Goal: Task Accomplishment & Management: Use online tool/utility

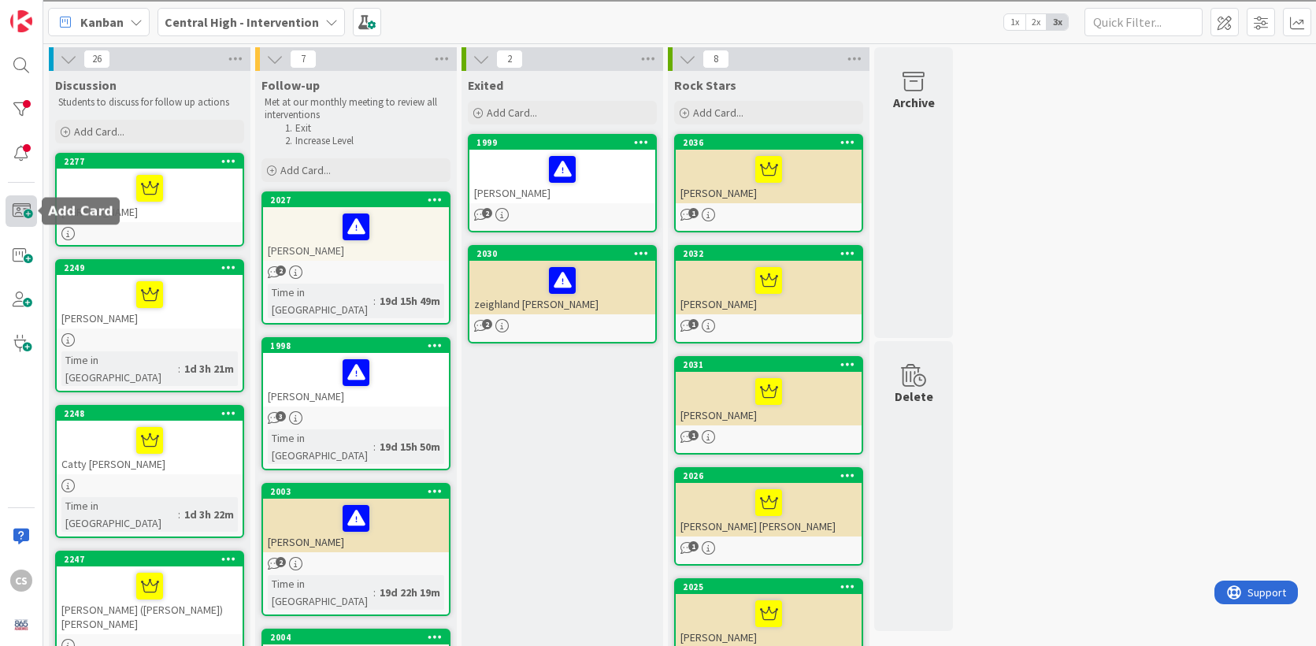
click at [28, 213] on span at bounding box center [21, 210] width 31 height 31
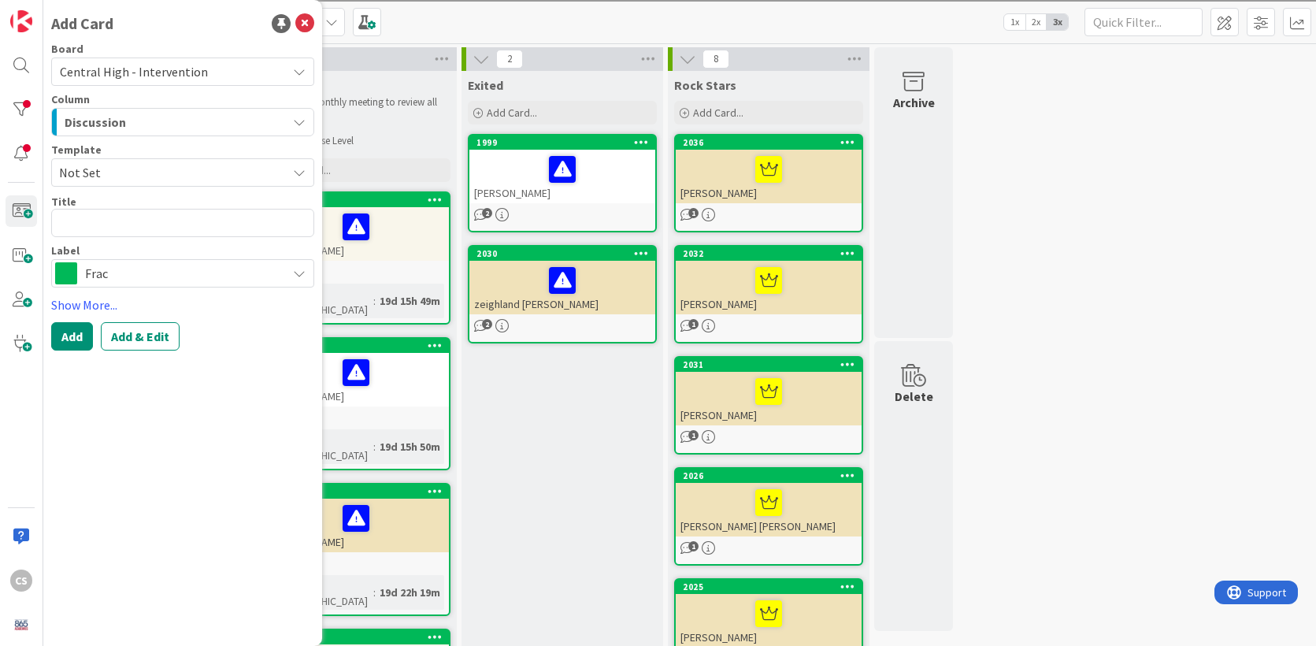
type textarea "x"
type textarea "C"
type textarea "x"
type textarea "Cl"
type textarea "x"
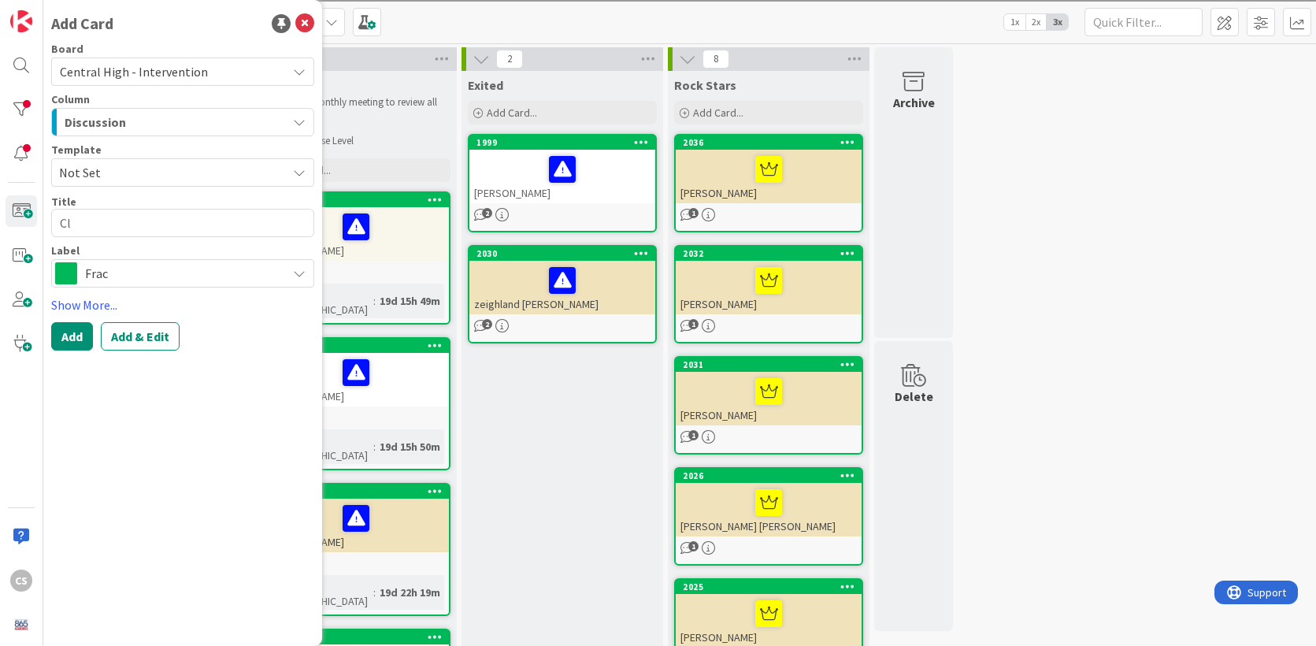
type textarea "Cla"
type textarea "x"
type textarea "Clay"
type textarea "x"
type textarea "Clay"
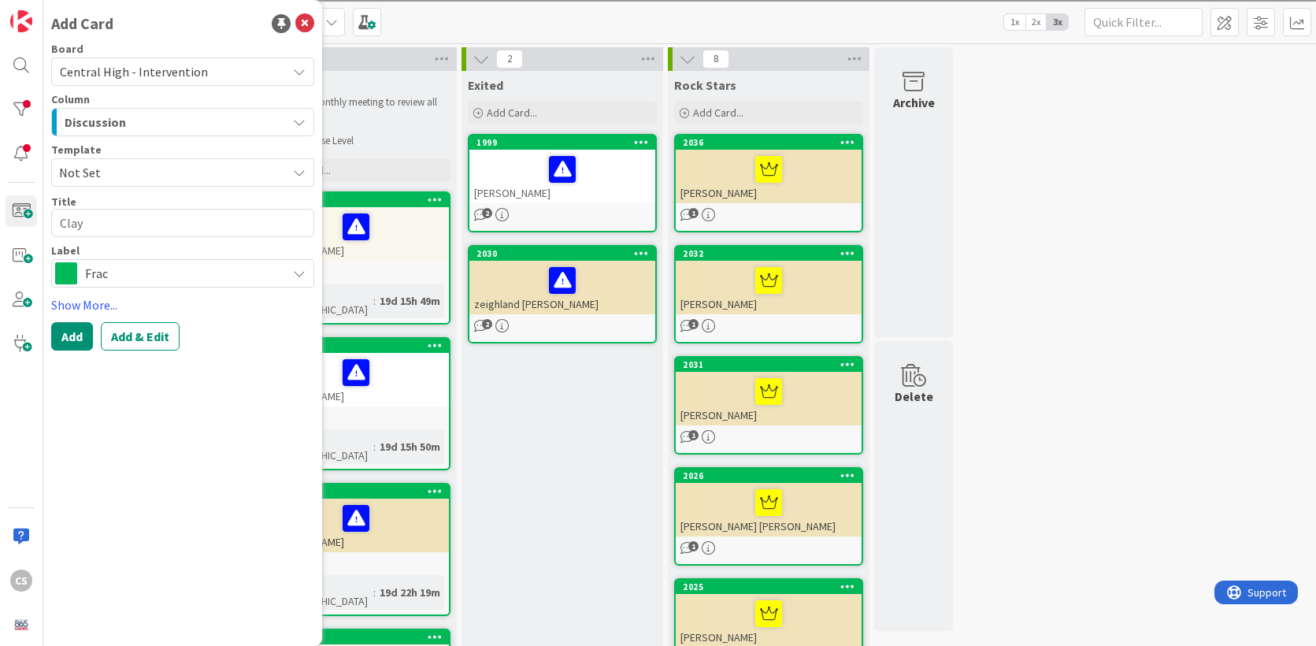
type textarea "x"
type textarea "Clay B"
type textarea "x"
type textarea "Clay Br"
type textarea "x"
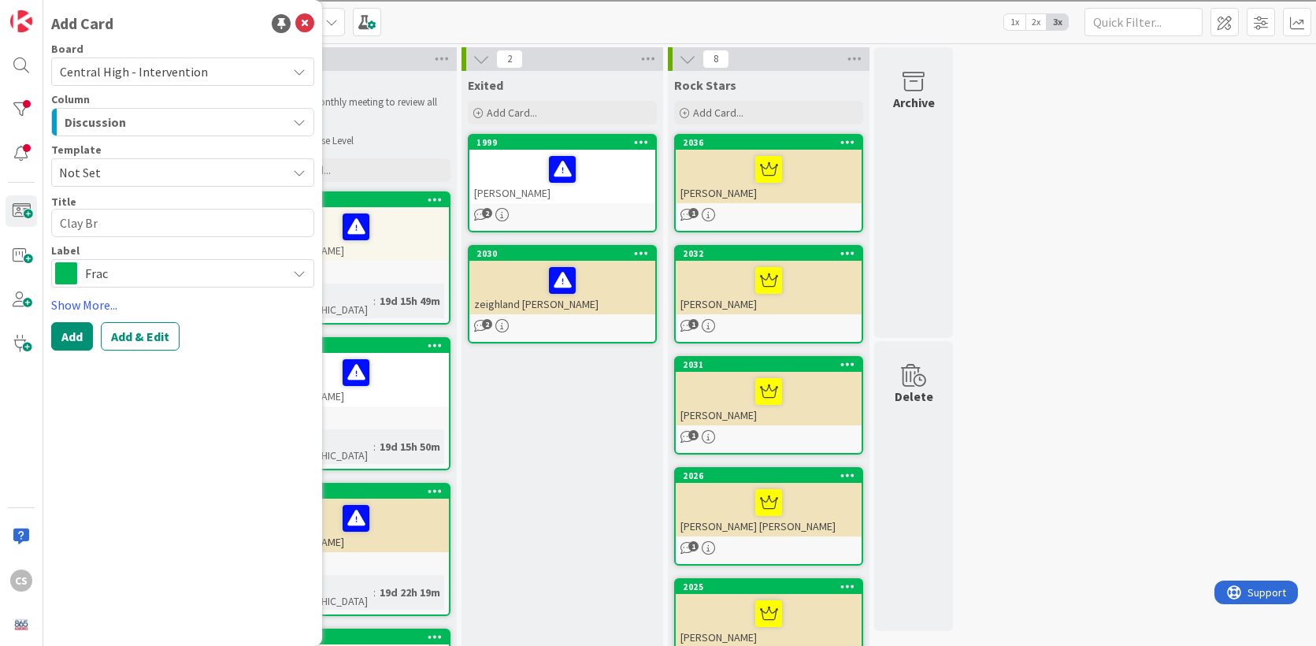
type textarea "[PERSON_NAME]"
type textarea "x"
type textarea "[PERSON_NAME]"
type textarea "x"
type textarea "[PERSON_NAME]"
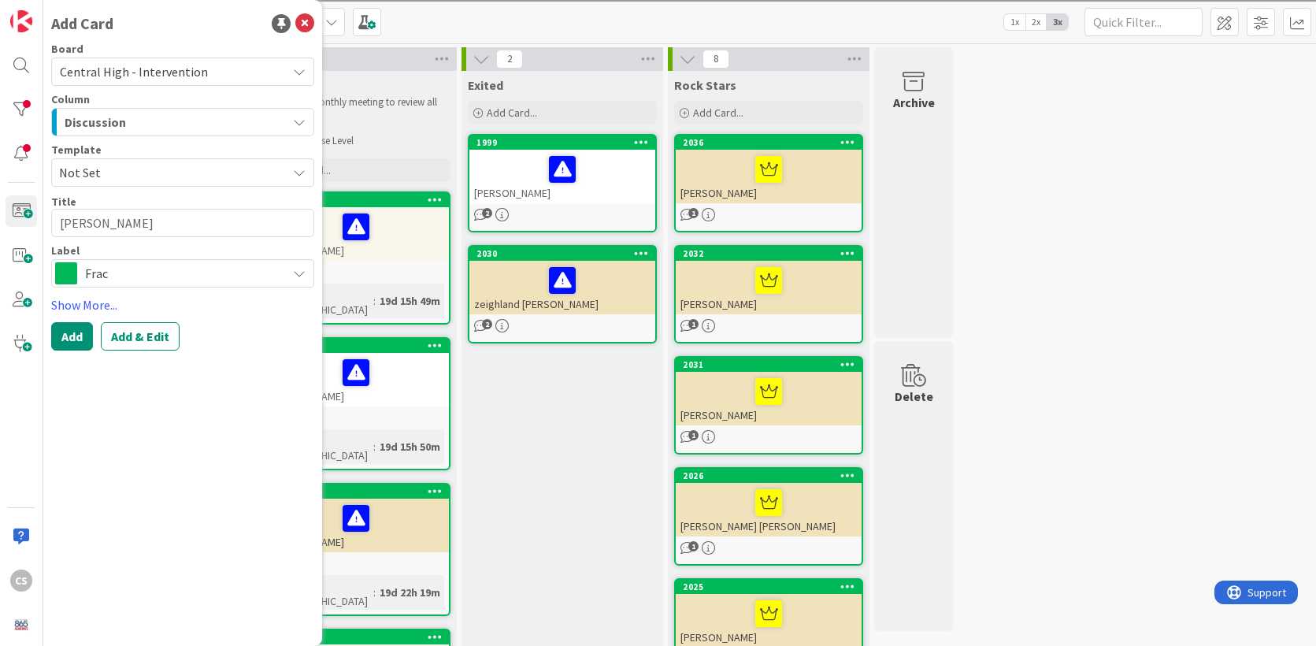
type textarea "x"
type textarea "[PERSON_NAME]"
type textarea "x"
type textarea "[PERSON_NAME]"
click at [144, 335] on button "Add & Edit" at bounding box center [140, 336] width 79 height 28
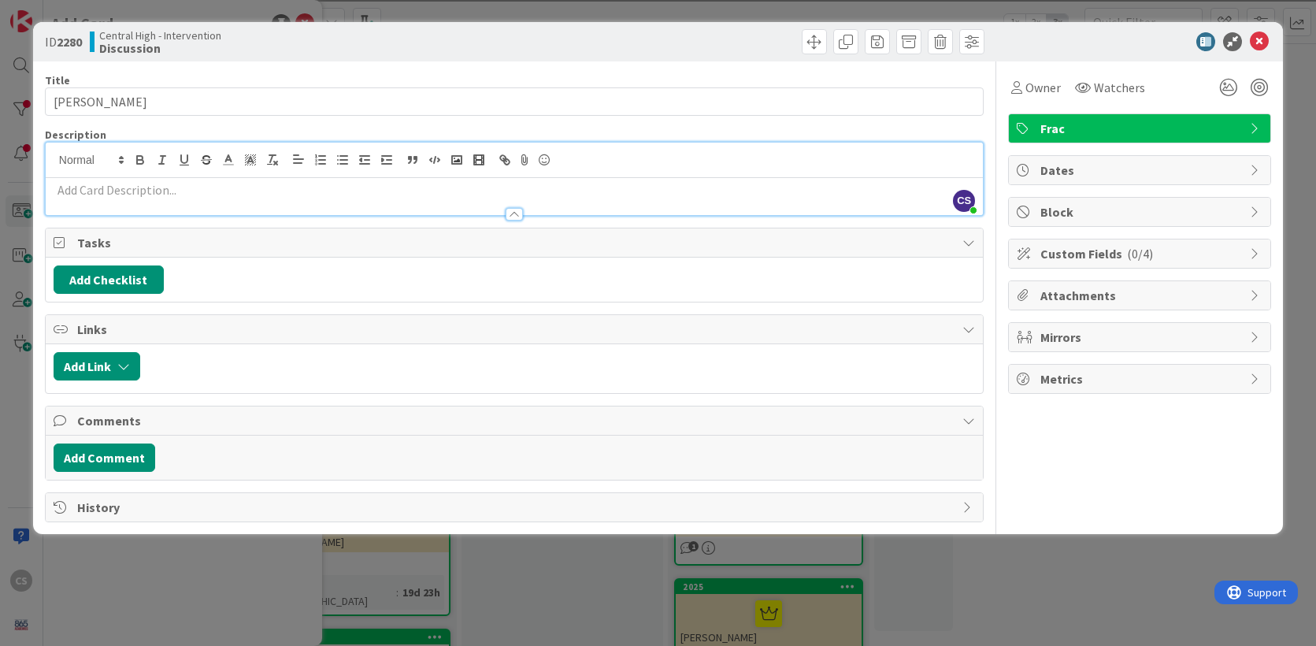
click at [128, 163] on div "CS [PERSON_NAME] just joined" at bounding box center [514, 179] width 937 height 72
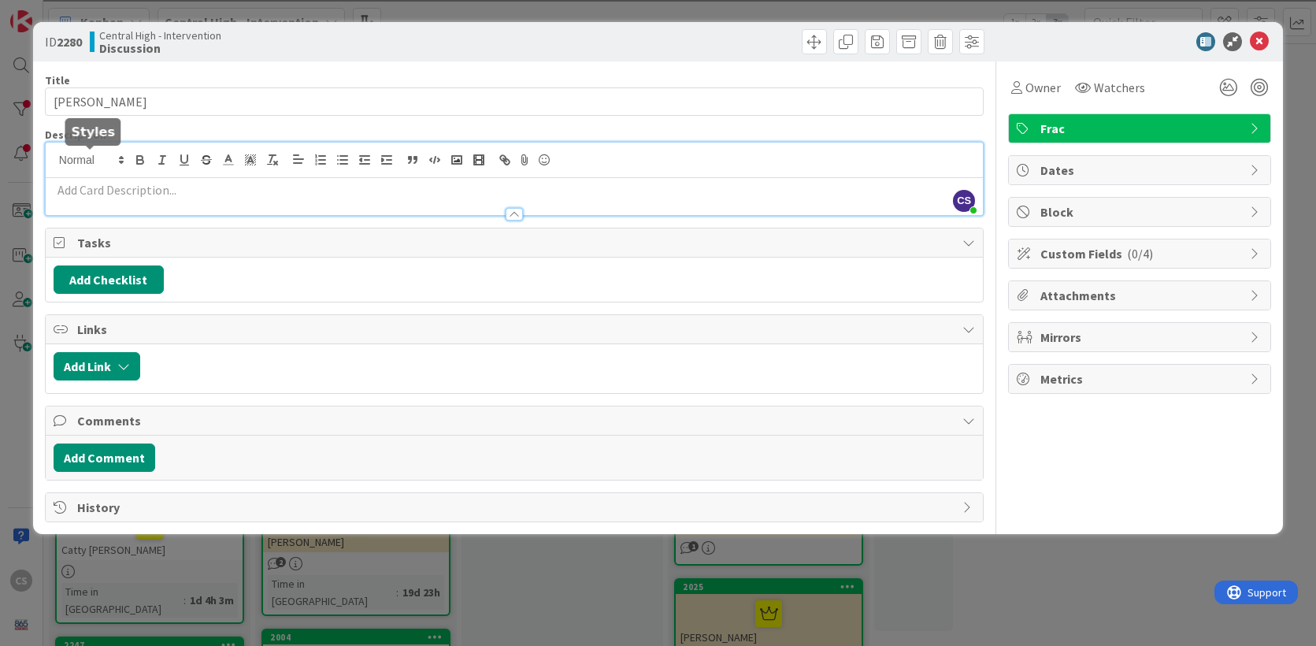
paste div
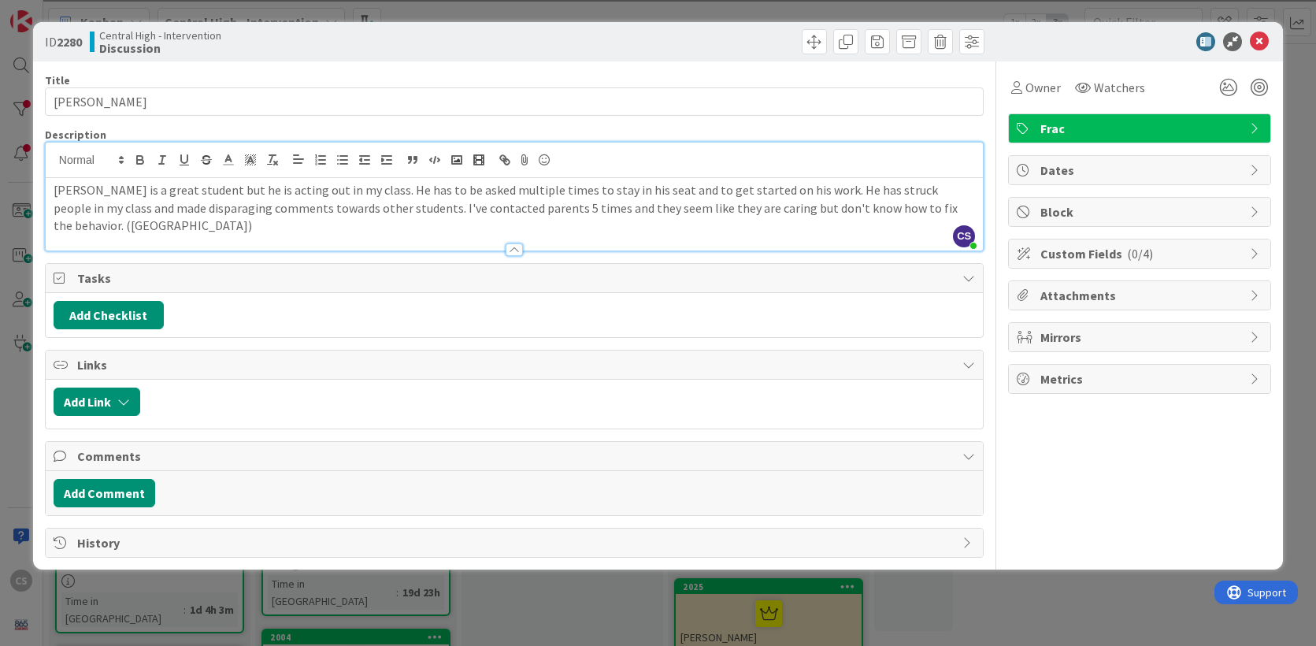
click at [231, 343] on div "Title 12 / 128 [PERSON_NAME] Description CS [PERSON_NAME] just joined [PERSON_N…" at bounding box center [514, 309] width 939 height 496
click at [237, 313] on div "Add Checklist" at bounding box center [514, 315] width 921 height 28
click at [1205, 40] on icon at bounding box center [1205, 41] width 19 height 19
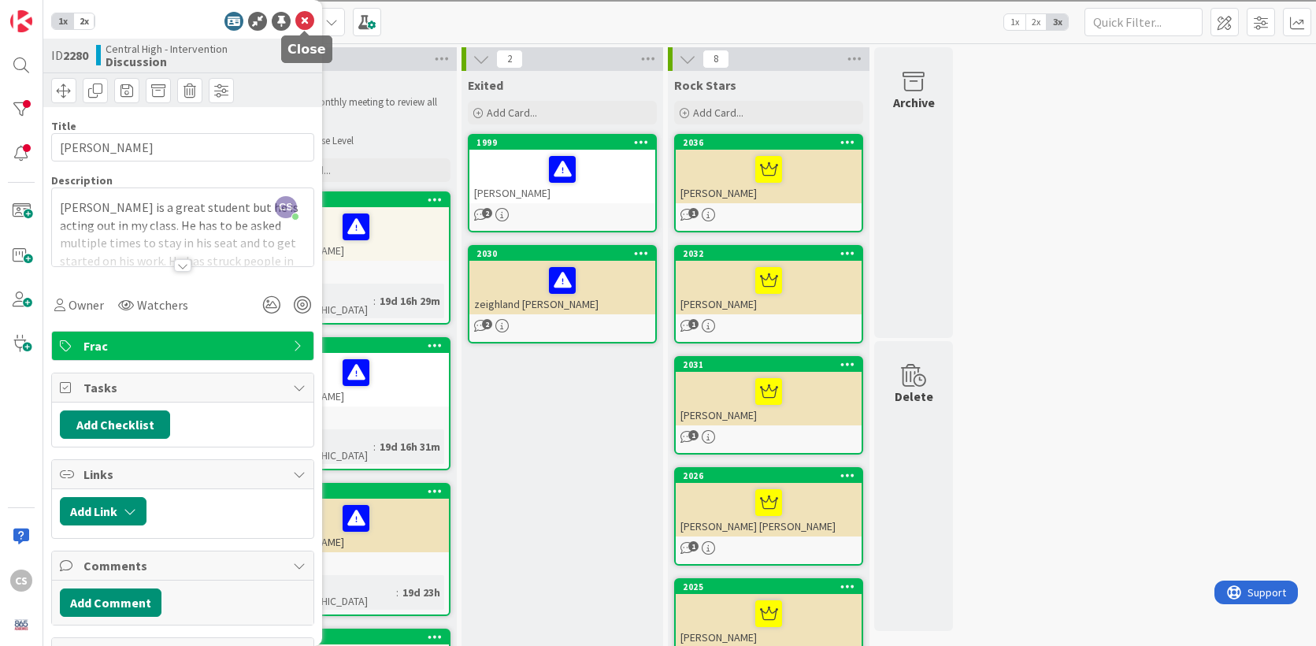
click at [311, 20] on icon at bounding box center [304, 21] width 19 height 19
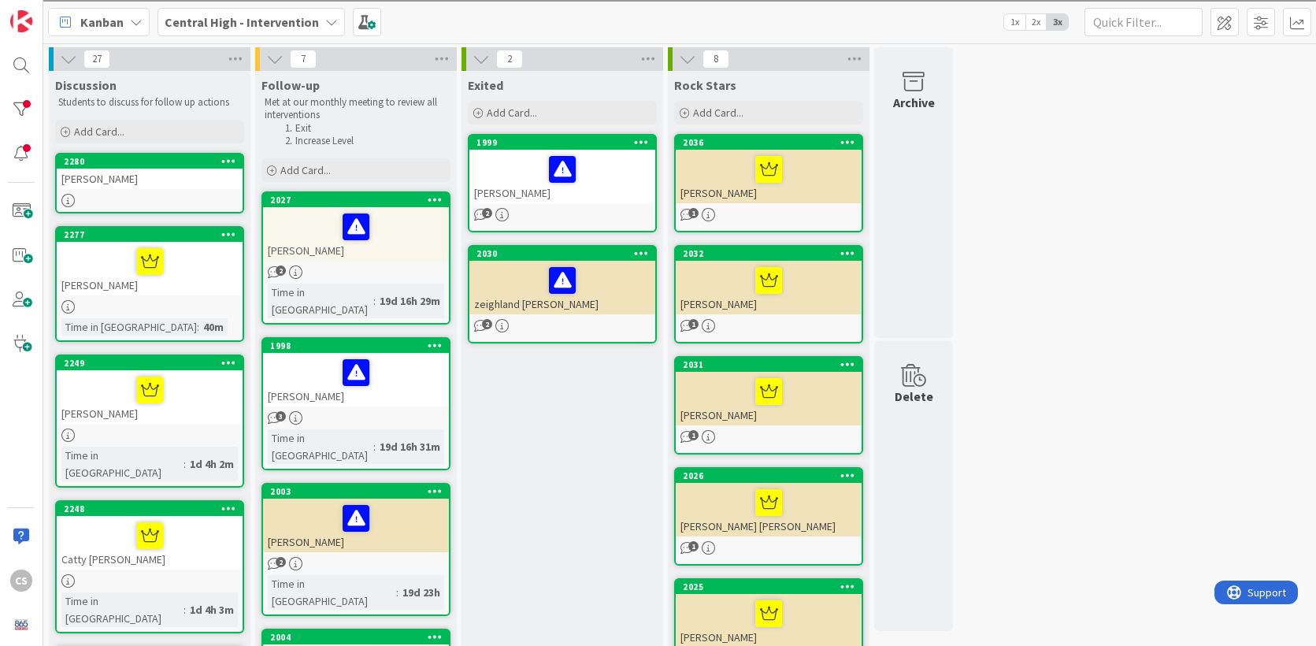
click at [171, 162] on div "2280" at bounding box center [153, 161] width 179 height 11
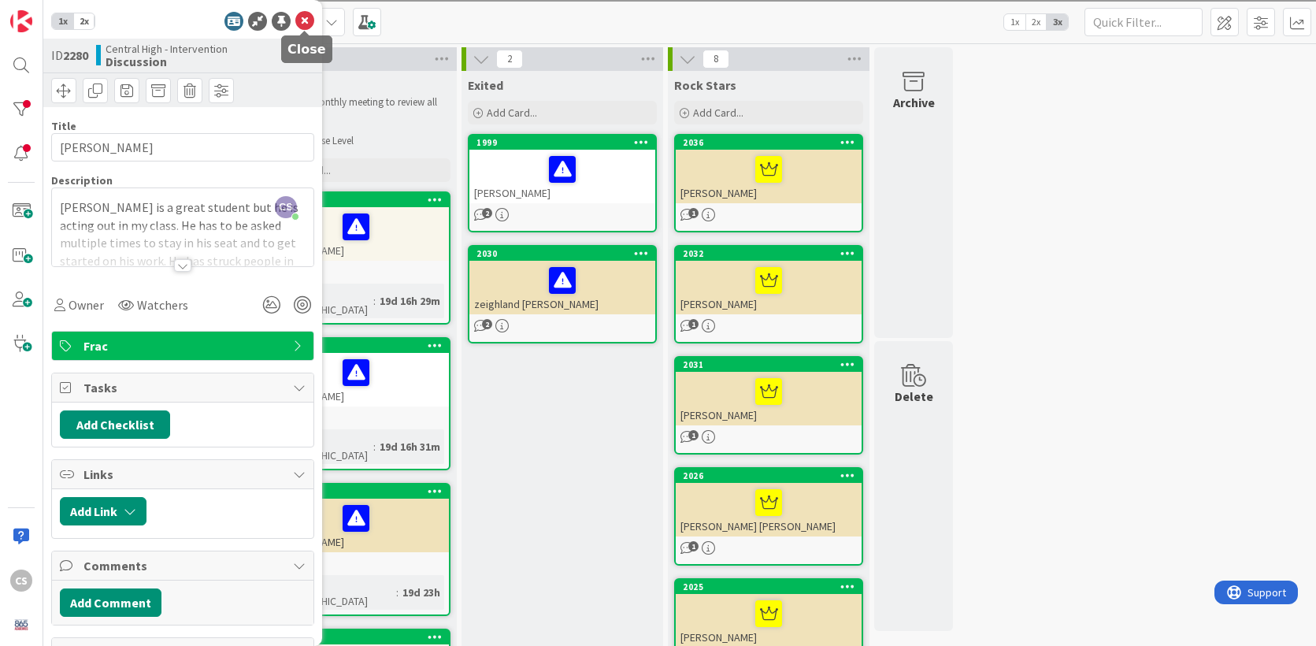
click at [306, 24] on icon at bounding box center [304, 21] width 19 height 19
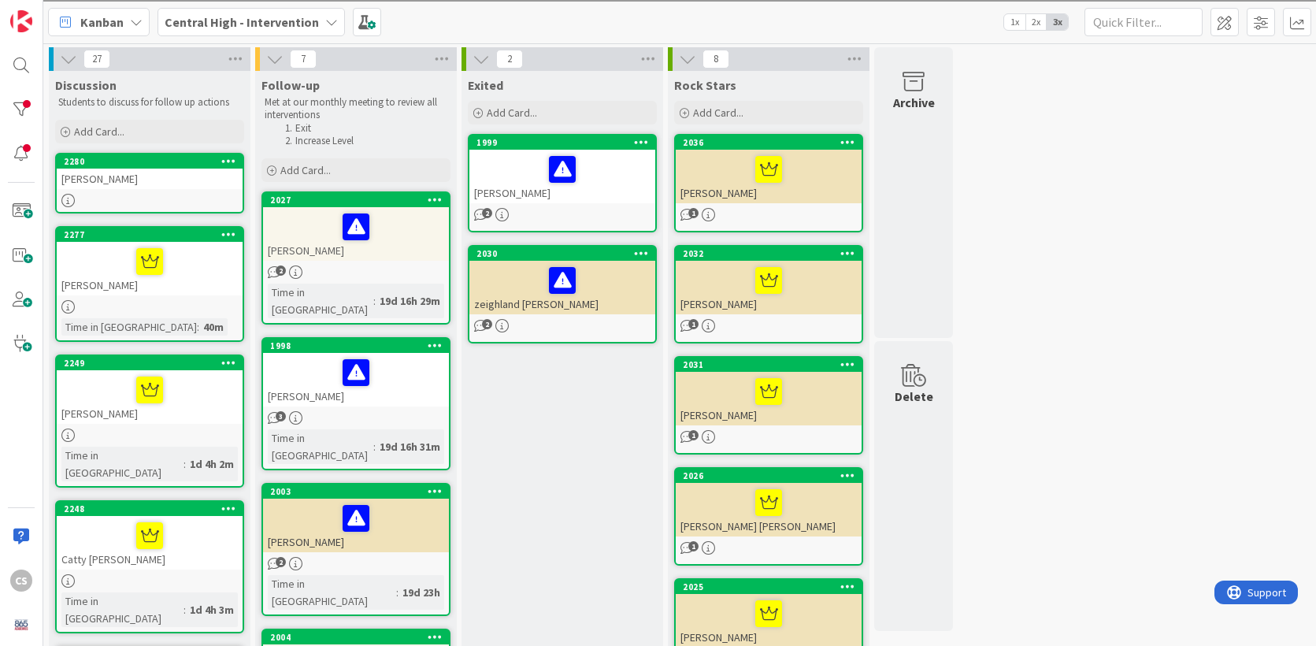
click at [168, 185] on div "[PERSON_NAME]" at bounding box center [150, 178] width 186 height 20
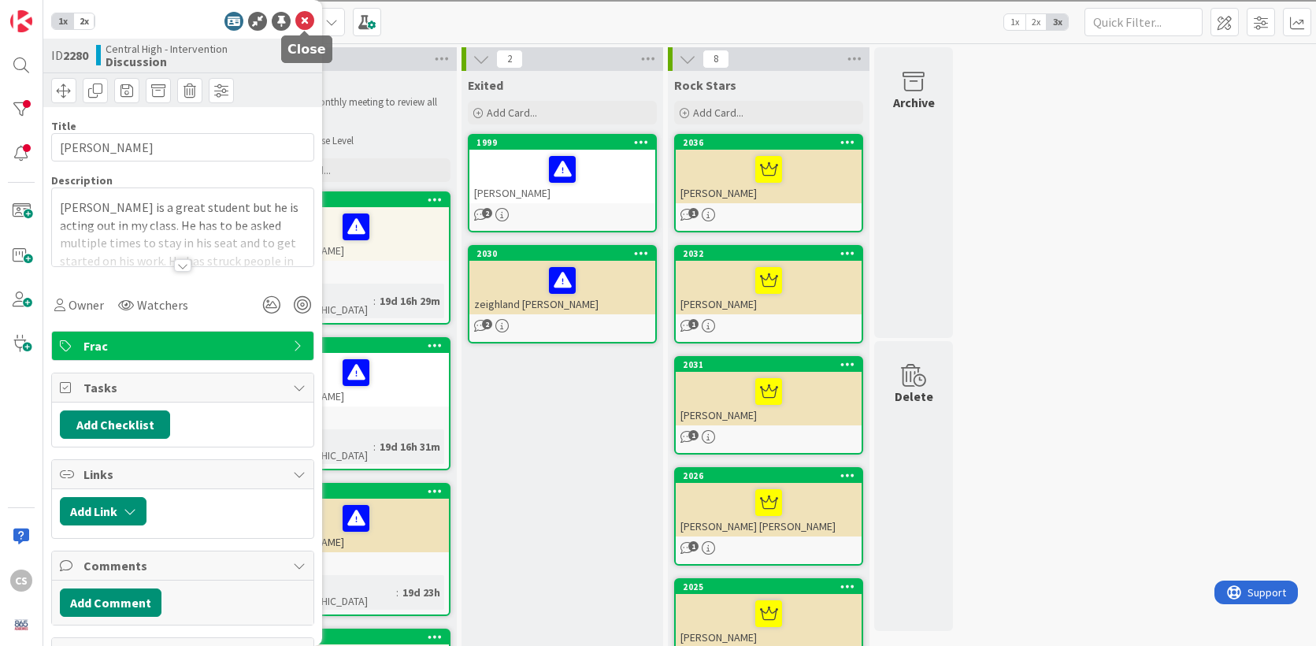
click at [306, 22] on icon at bounding box center [304, 21] width 19 height 19
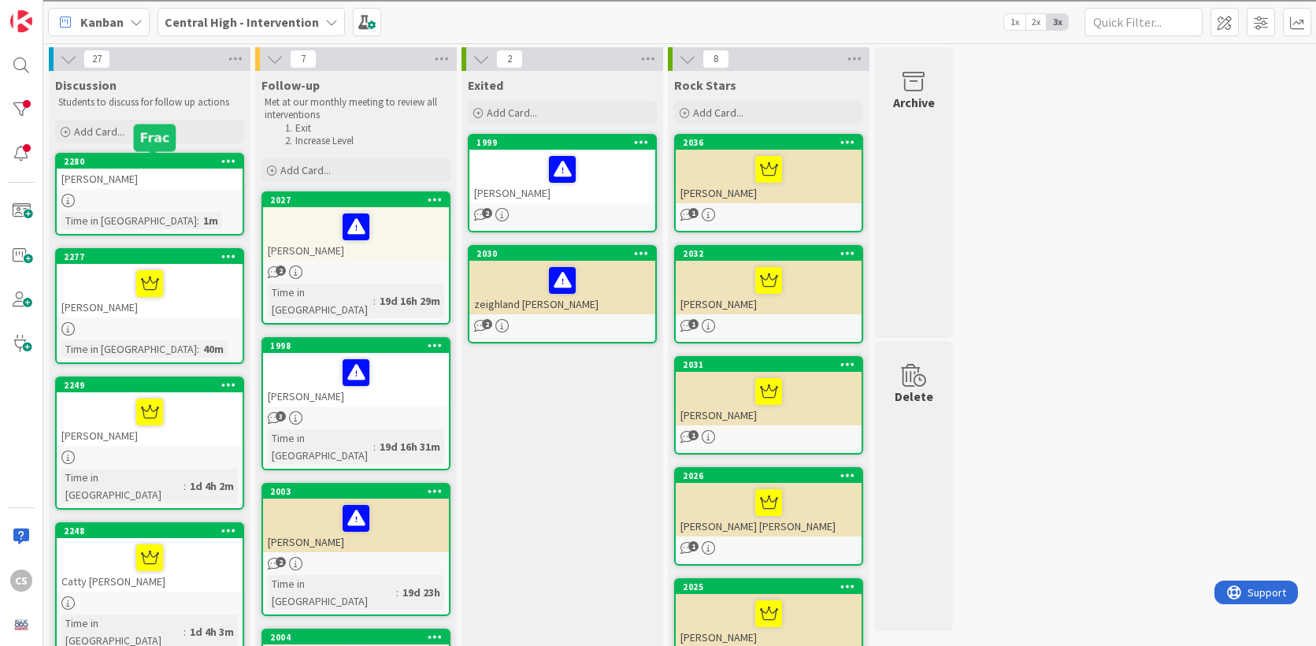
click at [160, 163] on div "2280" at bounding box center [153, 161] width 179 height 11
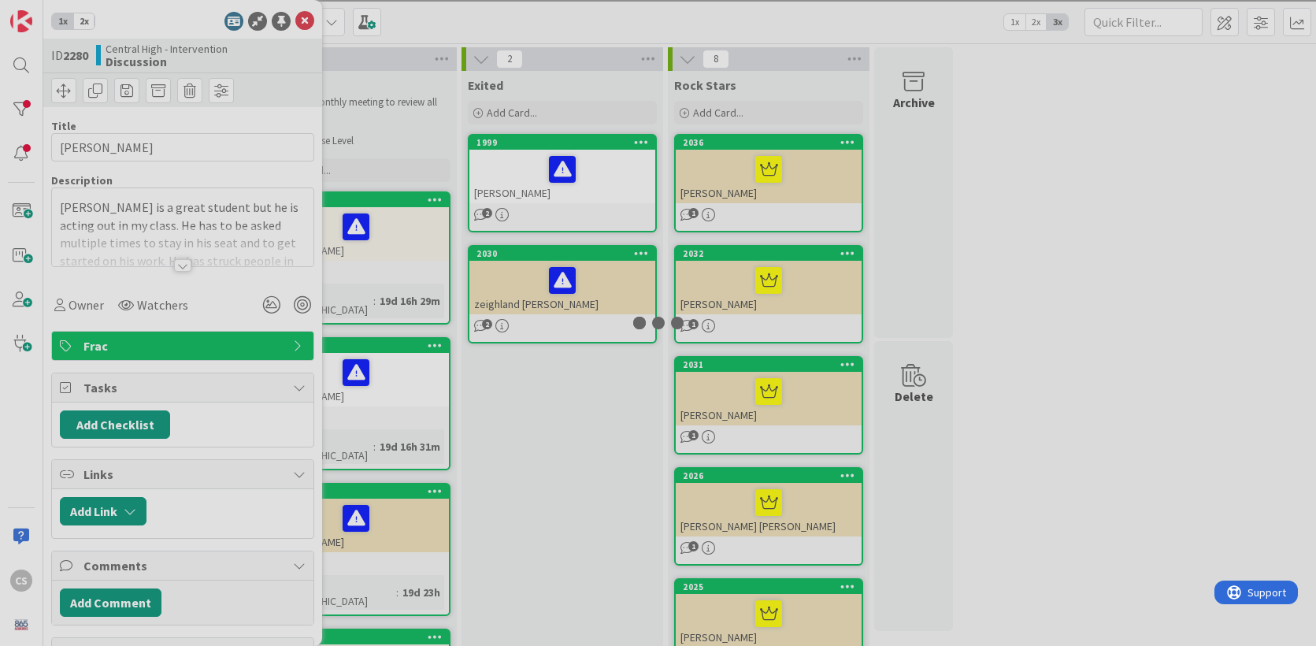
click at [160, 163] on div at bounding box center [658, 323] width 1316 height 646
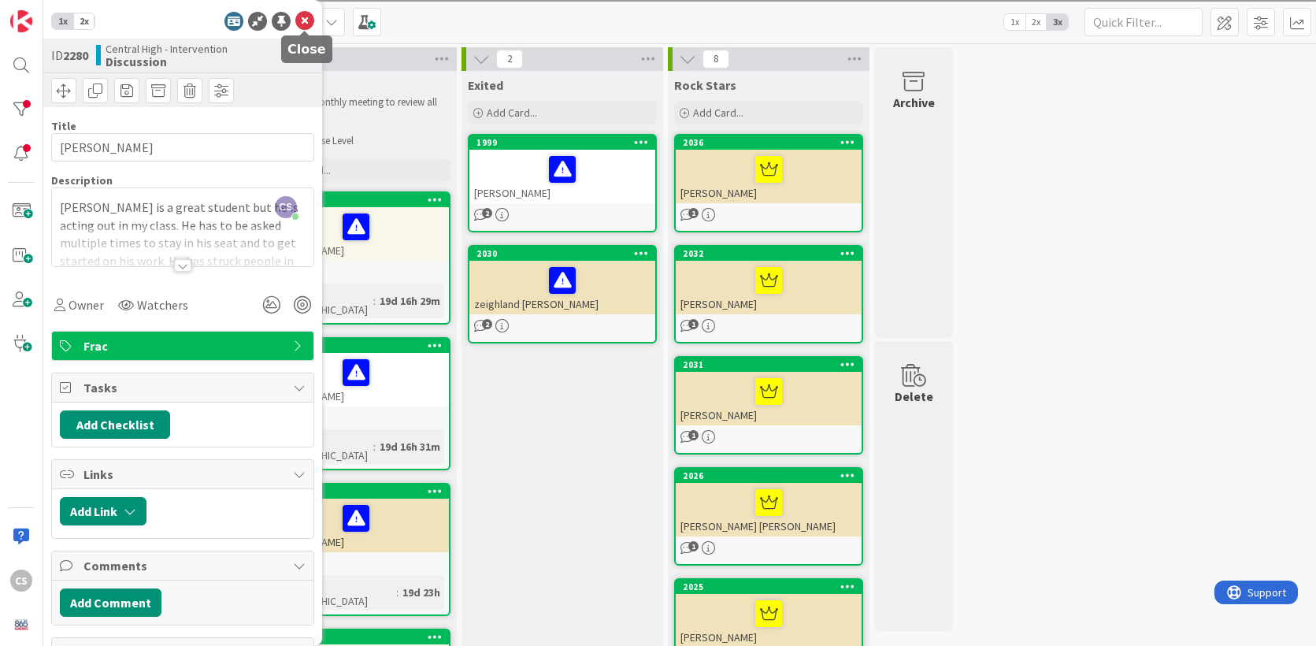
click at [308, 21] on icon at bounding box center [304, 21] width 19 height 19
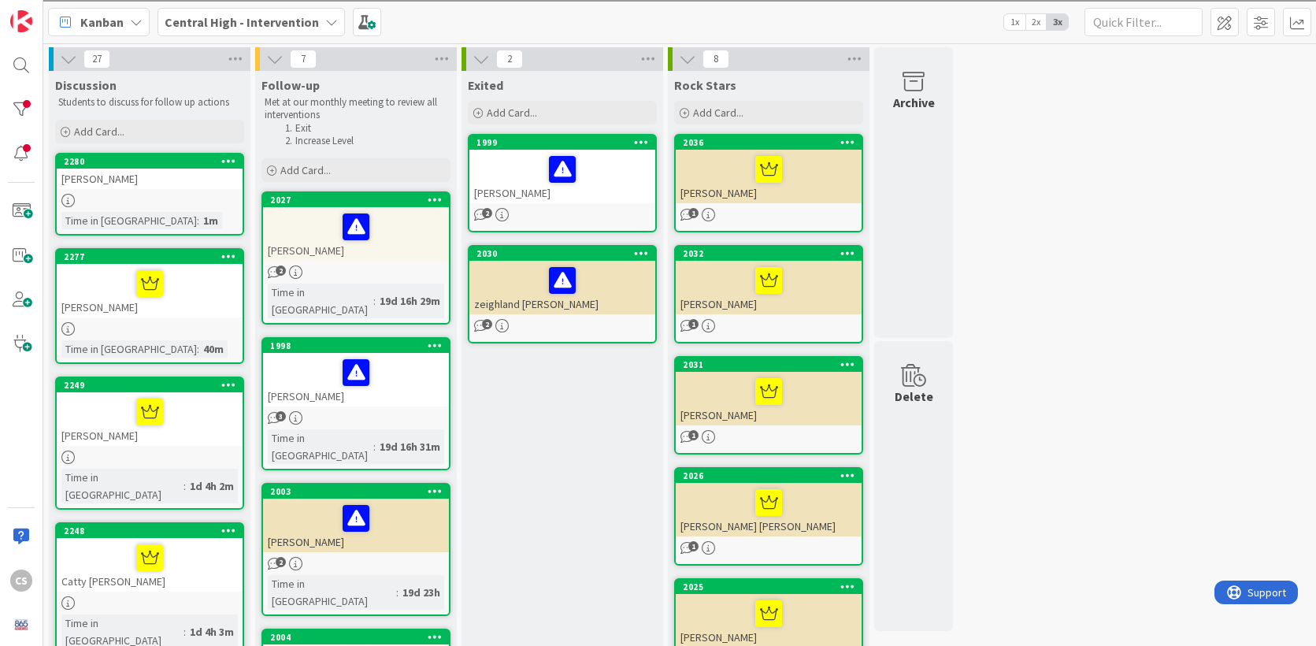
click at [235, 157] on icon at bounding box center [228, 160] width 15 height 11
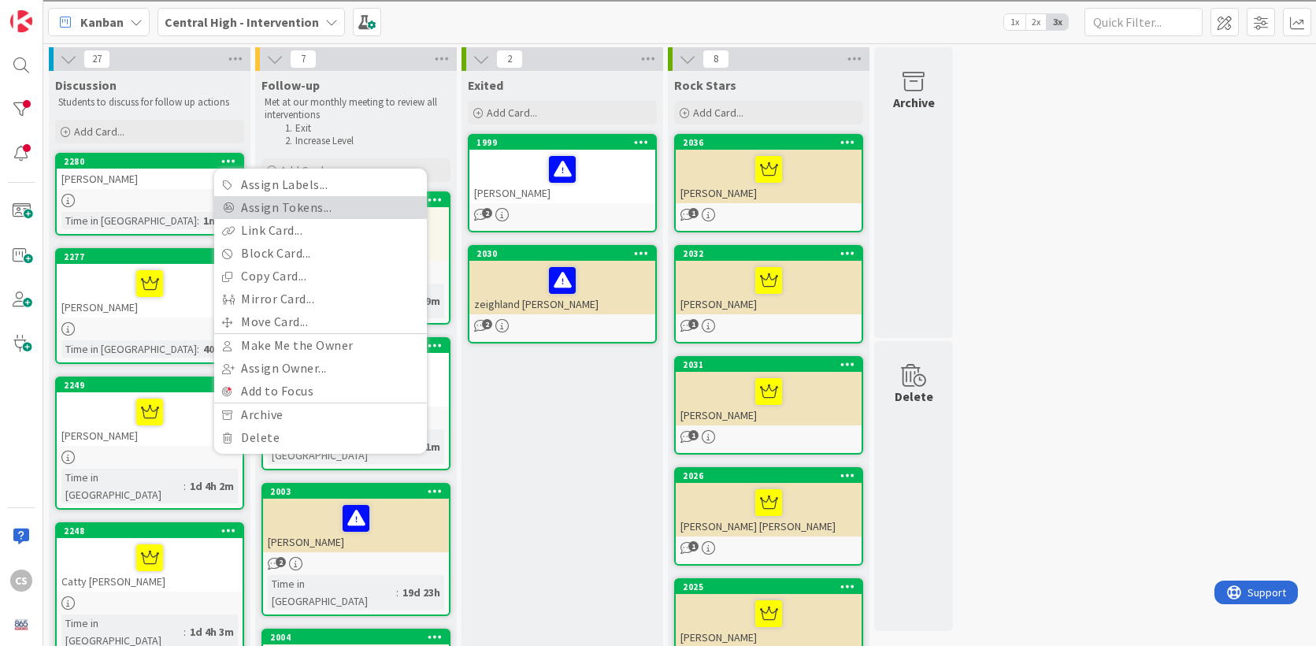
click at [256, 212] on link "Assign Tokens..." at bounding box center [320, 207] width 213 height 23
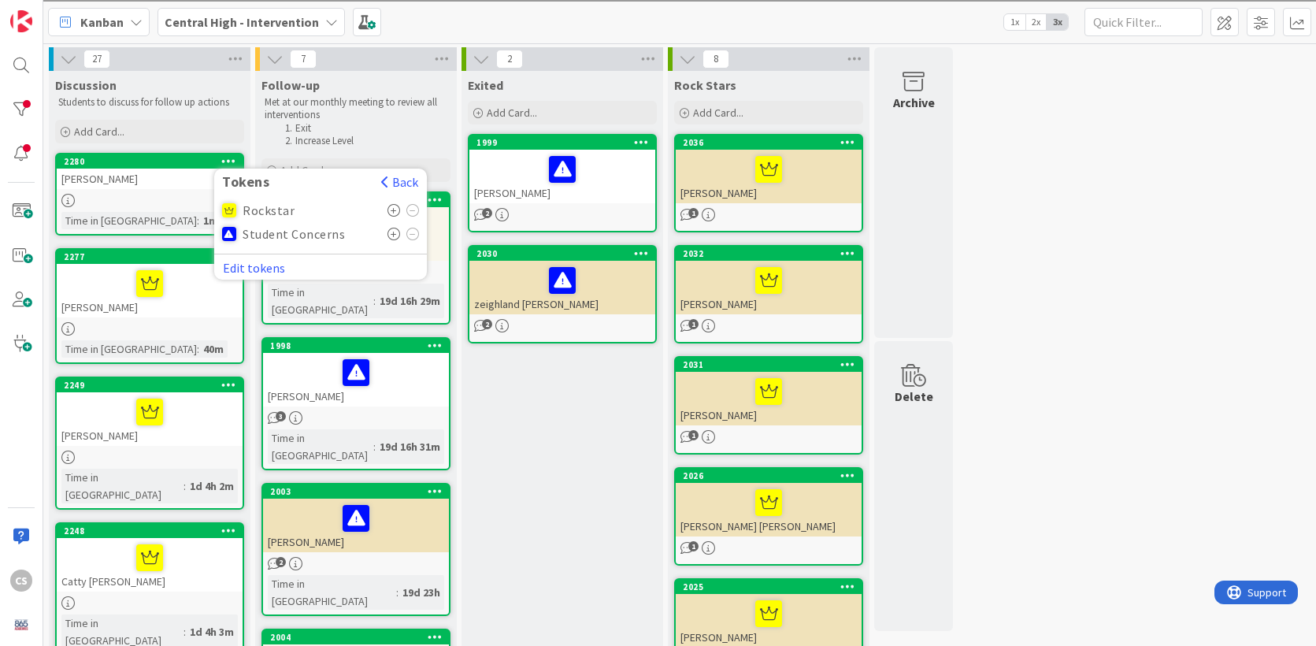
click at [391, 235] on icon at bounding box center [393, 234] width 13 height 13
